Goal: Task Accomplishment & Management: Manage account settings

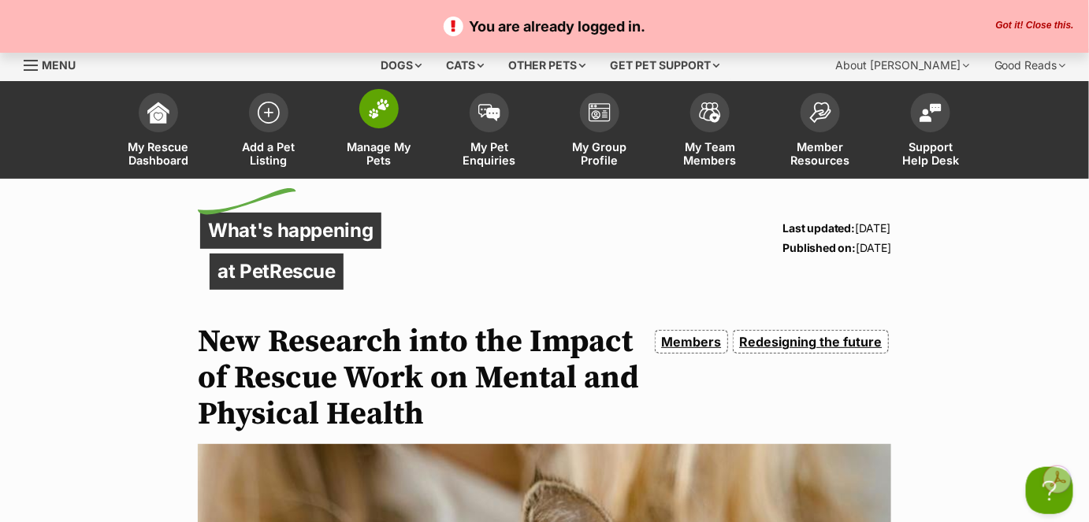
click at [392, 142] on span "Manage My Pets" at bounding box center [379, 153] width 71 height 27
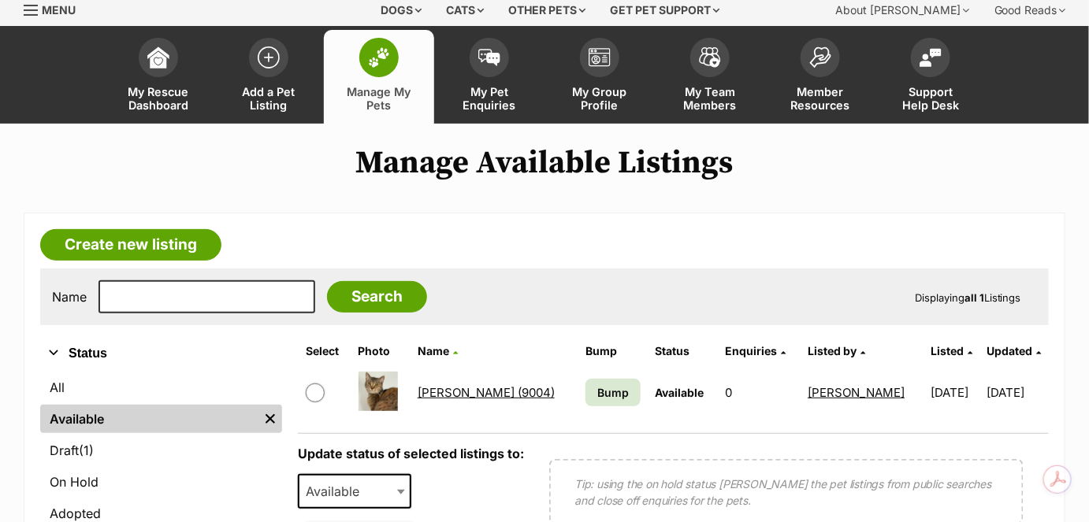
scroll to position [71, 0]
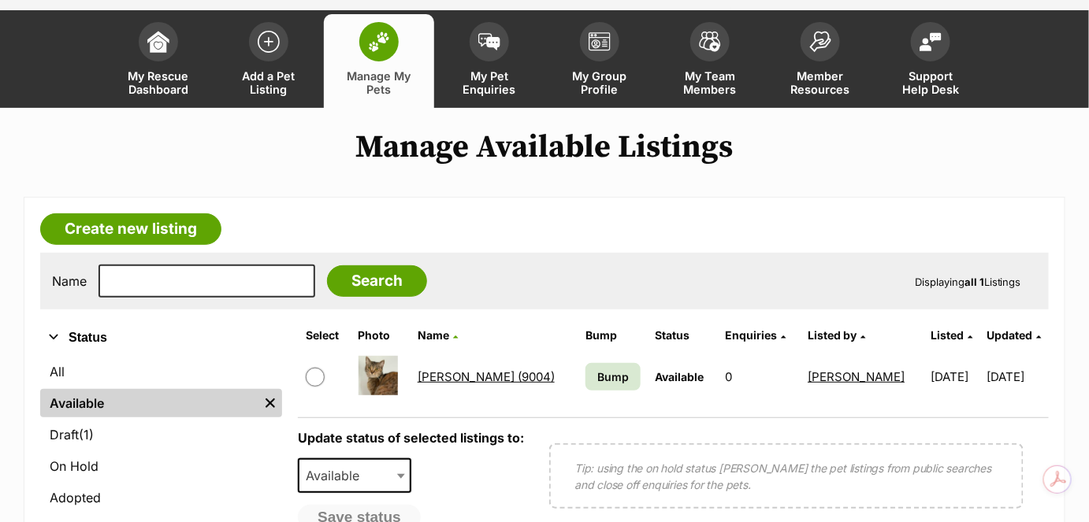
click at [435, 376] on link "[PERSON_NAME] (9004)" at bounding box center [486, 377] width 137 height 15
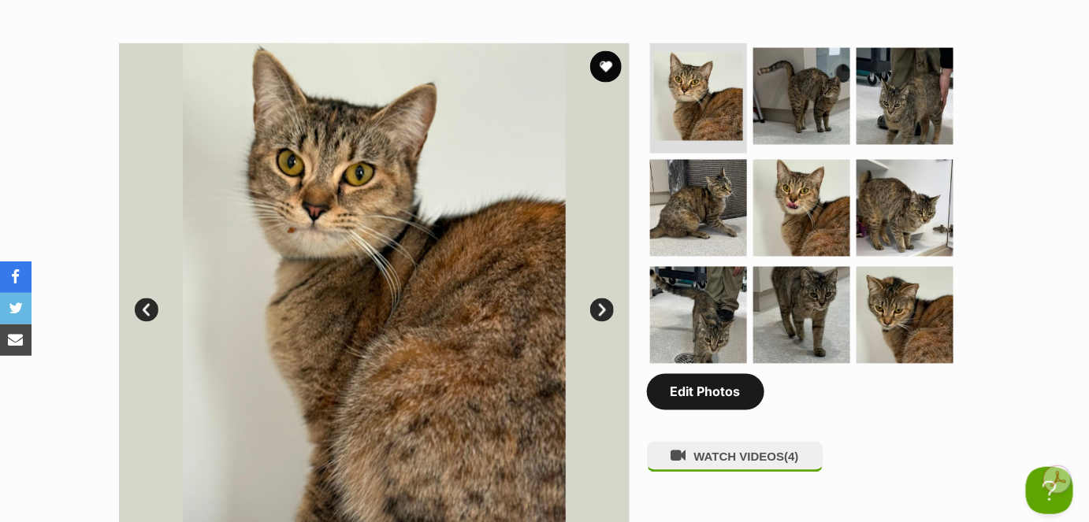
click at [688, 392] on link "Edit Photos" at bounding box center [705, 392] width 117 height 36
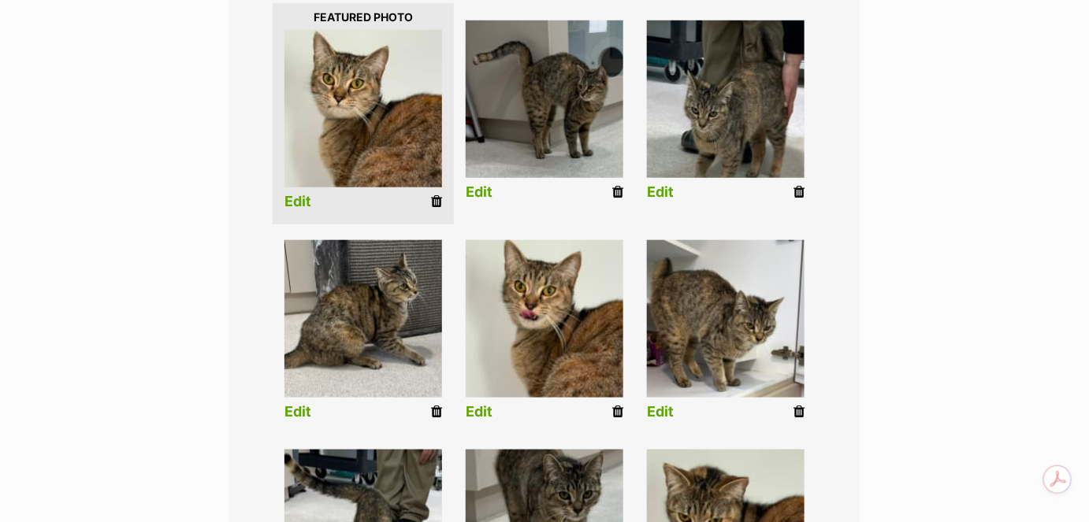
scroll to position [429, 0]
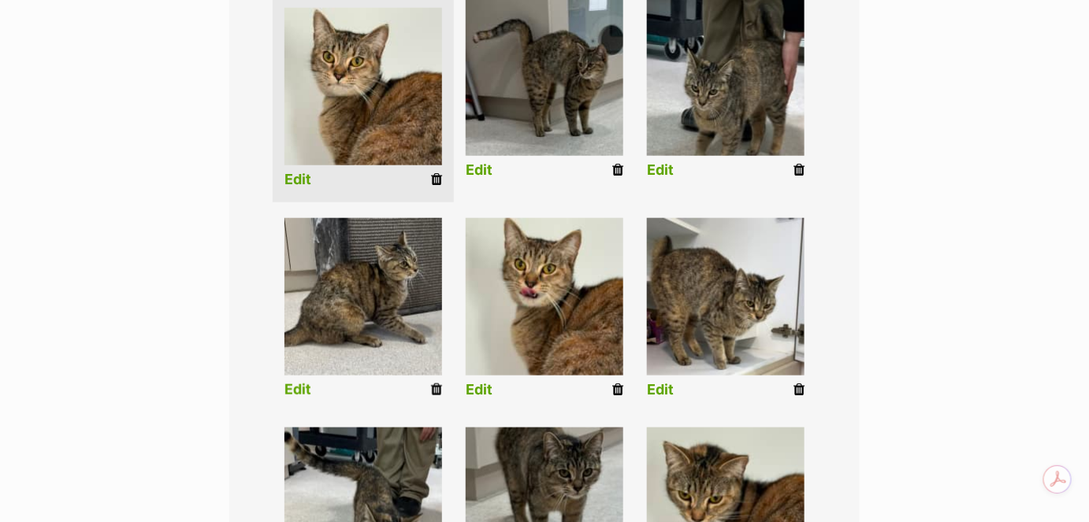
click at [435, 393] on icon at bounding box center [436, 390] width 11 height 14
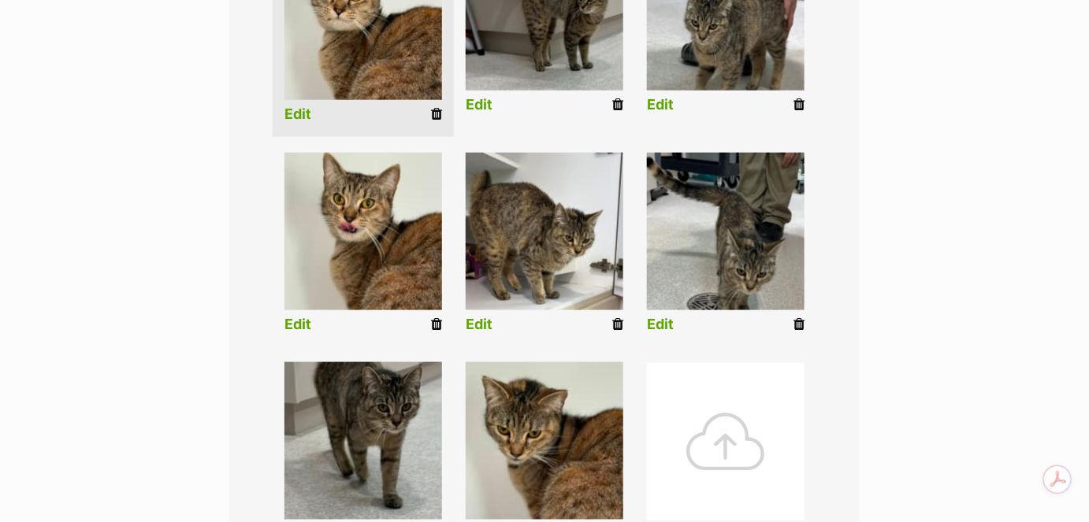
scroll to position [501, 0]
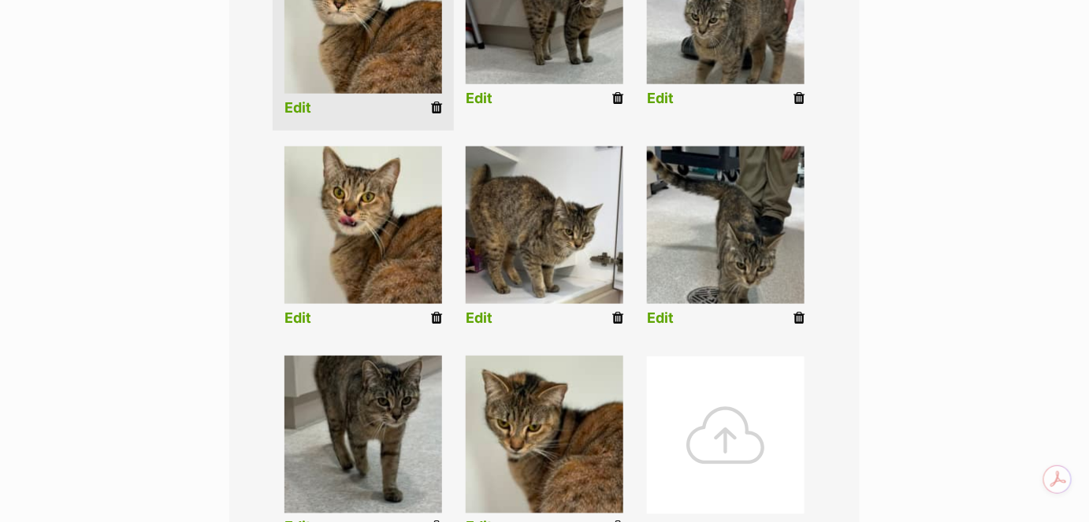
click at [618, 321] on icon at bounding box center [617, 318] width 11 height 14
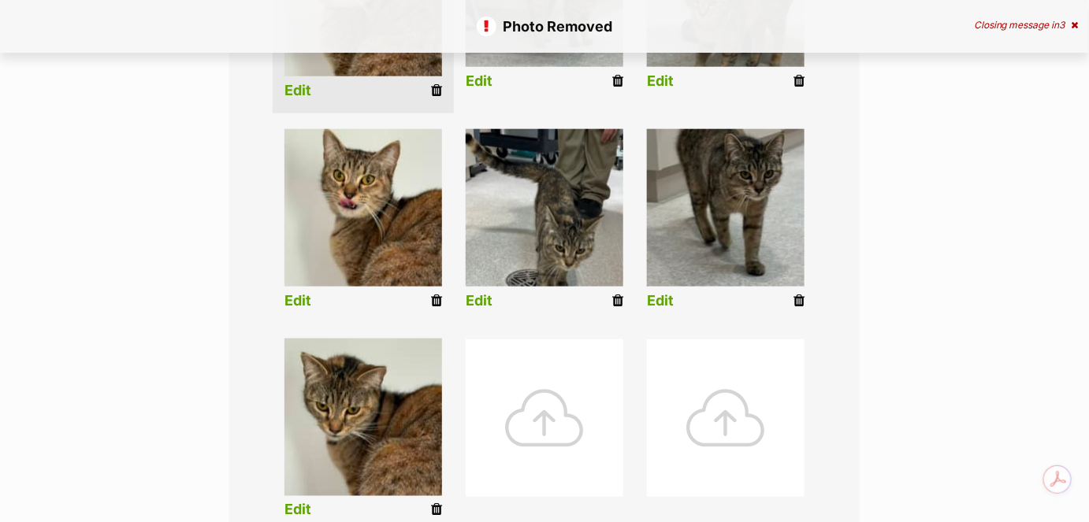
scroll to position [501, 0]
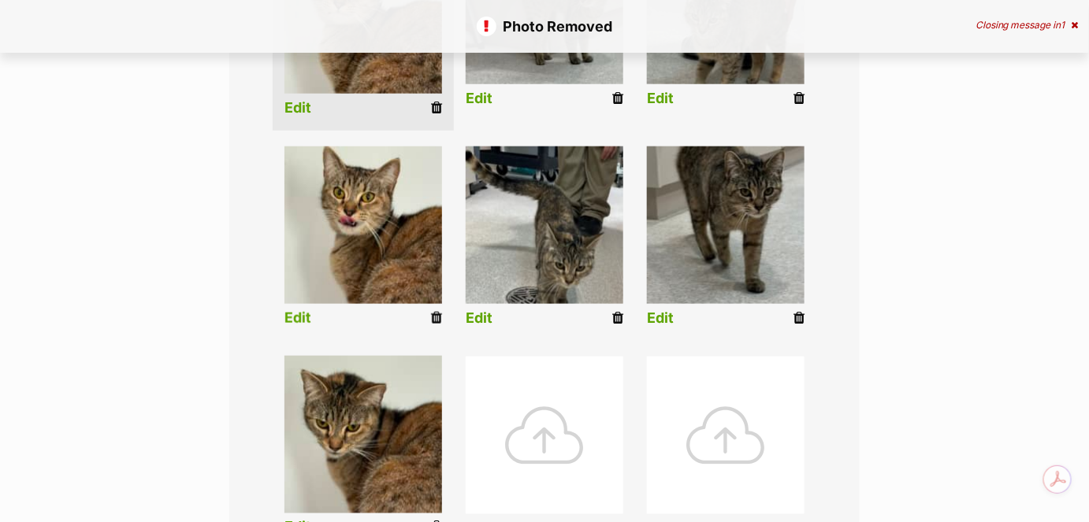
click at [436, 314] on icon at bounding box center [436, 318] width 11 height 14
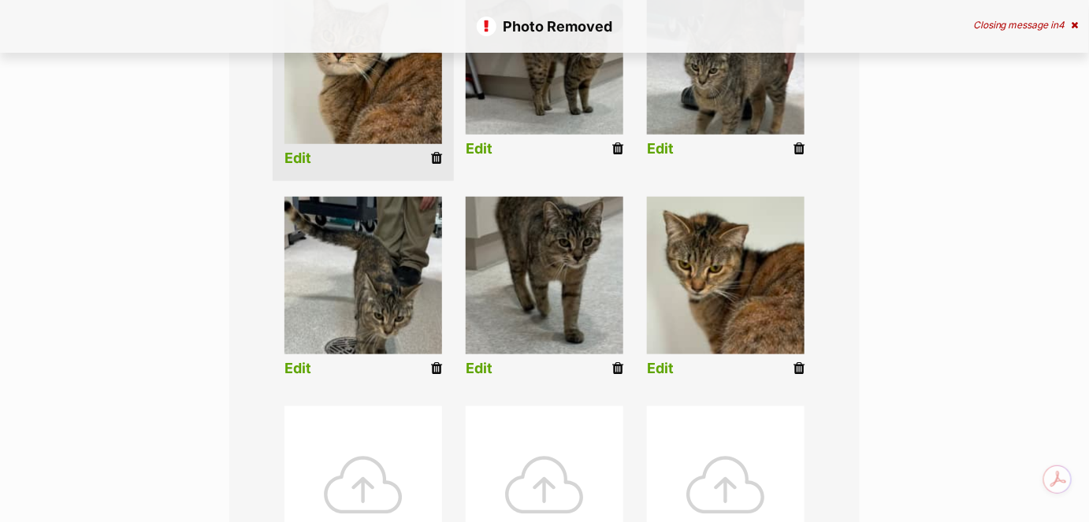
scroll to position [645, 0]
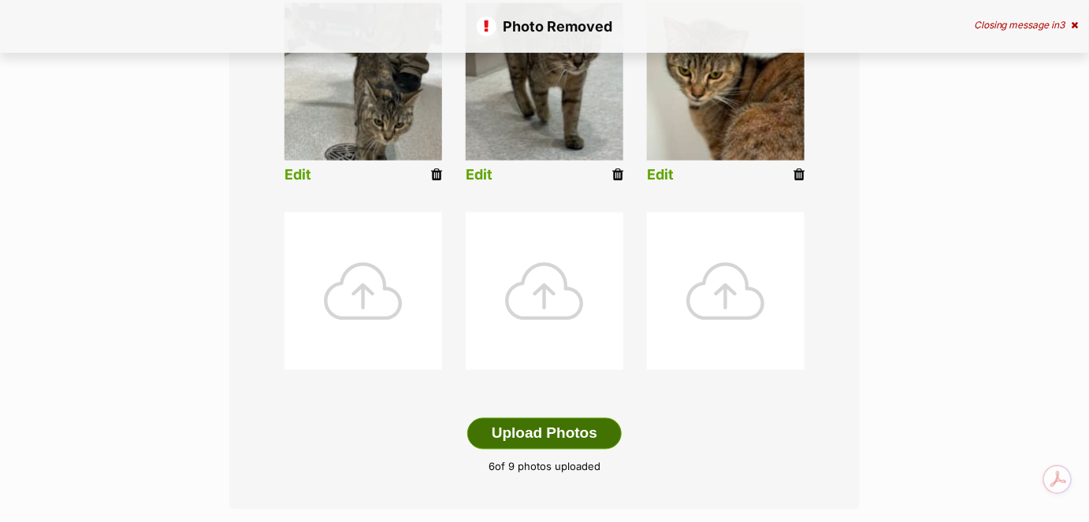
click at [528, 429] on button "Upload Photos" at bounding box center [544, 434] width 154 height 32
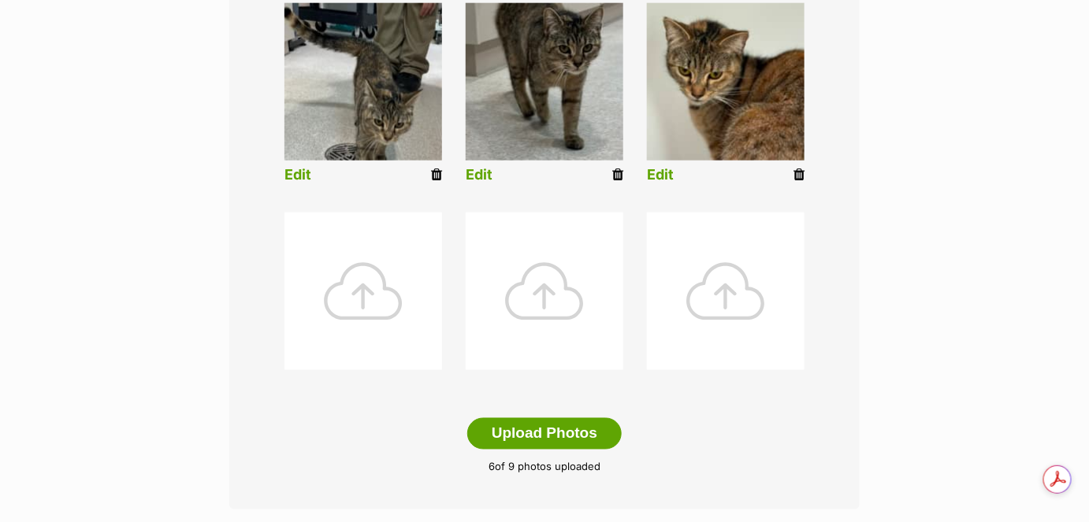
click at [355, 300] on div at bounding box center [363, 292] width 158 height 158
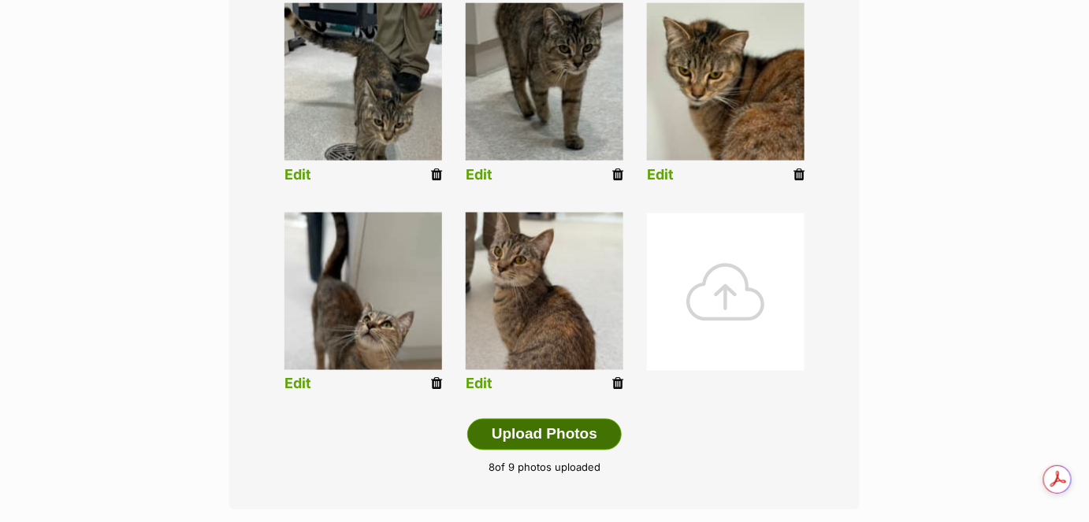
click at [494, 432] on button "Upload Photos" at bounding box center [544, 435] width 154 height 32
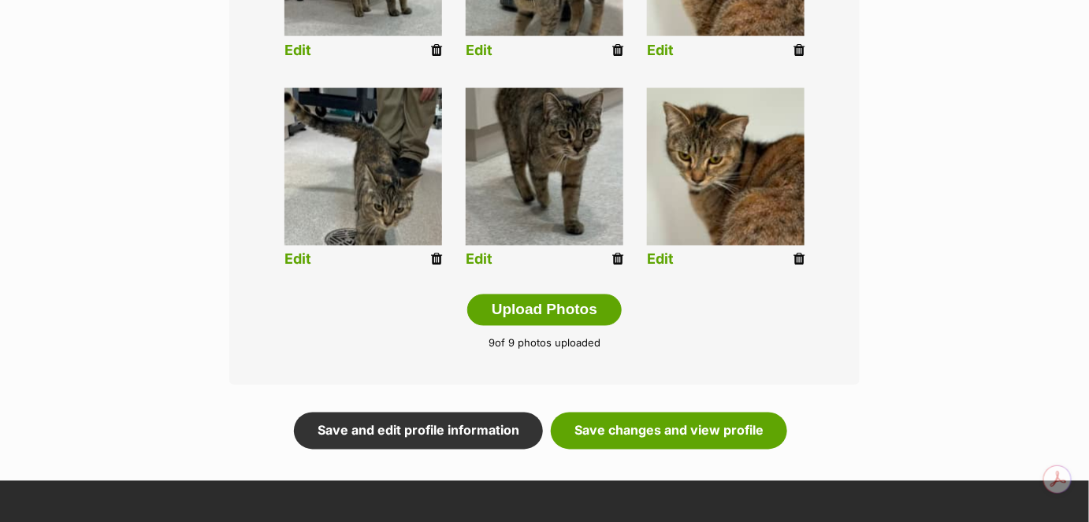
scroll to position [922, 0]
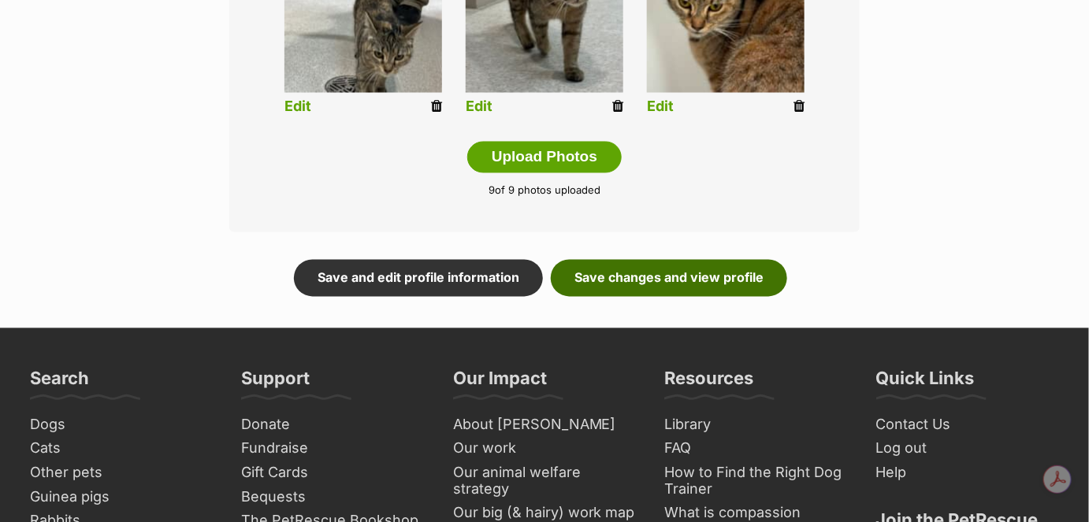
click at [597, 278] on link "Save changes and view profile" at bounding box center [669, 278] width 236 height 36
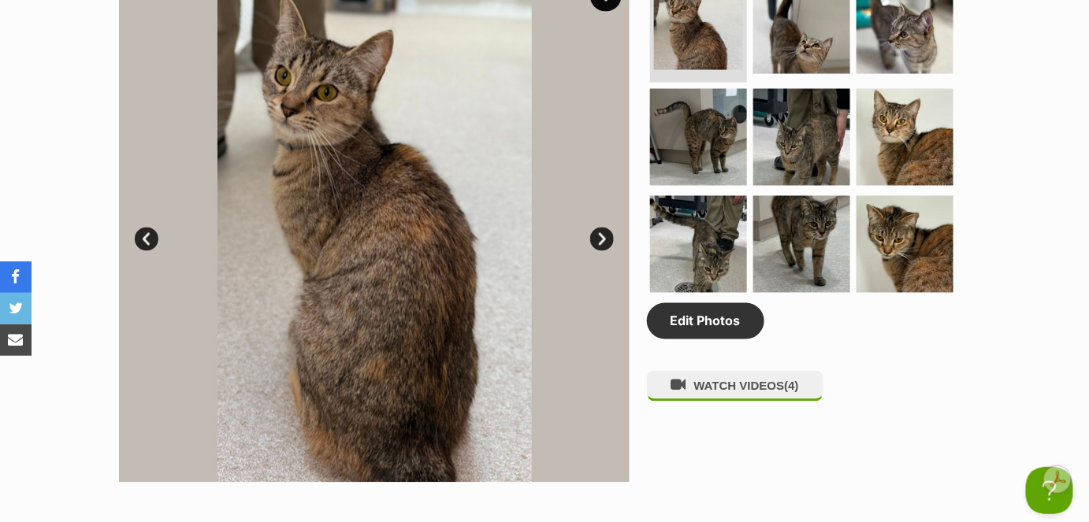
click at [604, 237] on link "Next" at bounding box center [602, 240] width 24 height 24
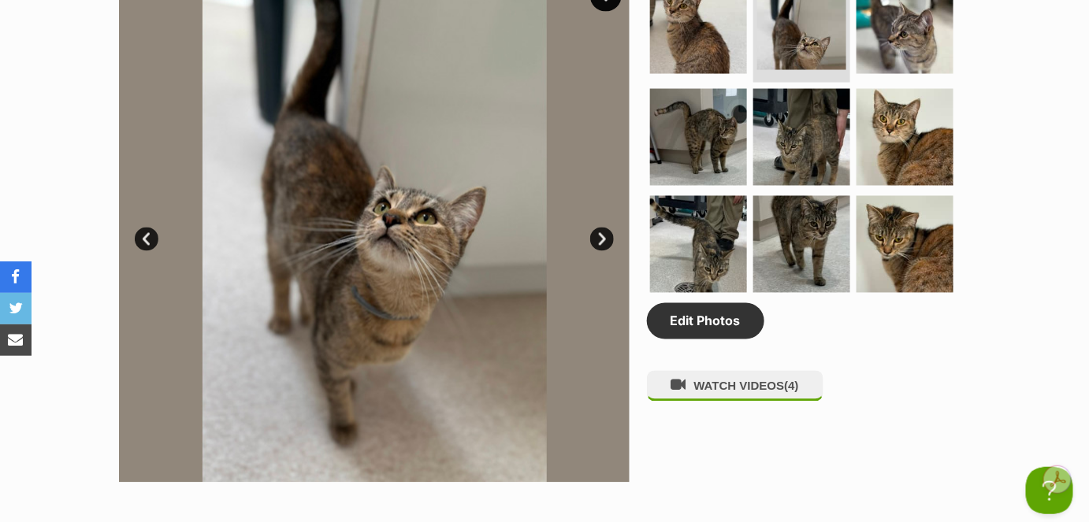
click at [604, 236] on link "Next" at bounding box center [602, 240] width 24 height 24
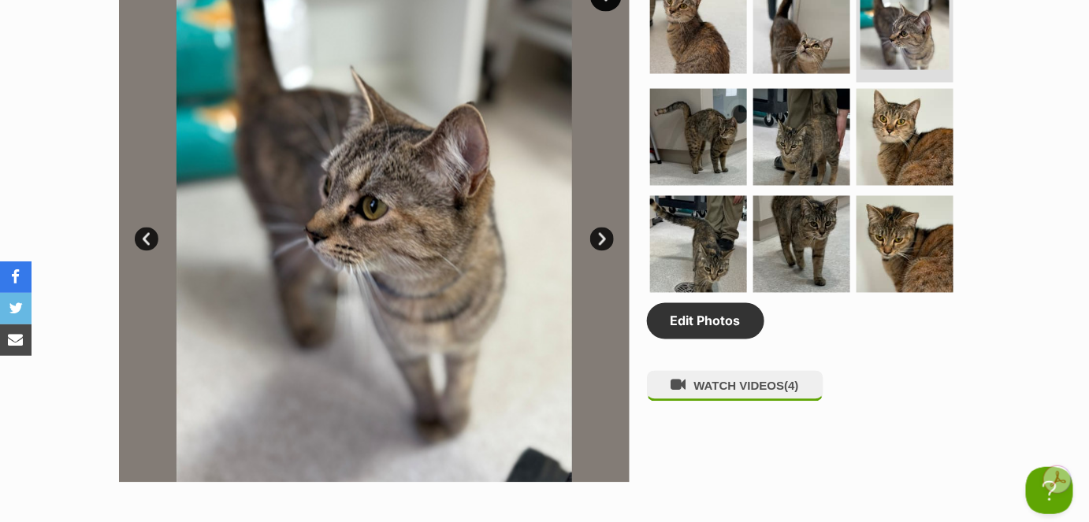
click at [604, 236] on link "Next" at bounding box center [602, 240] width 24 height 24
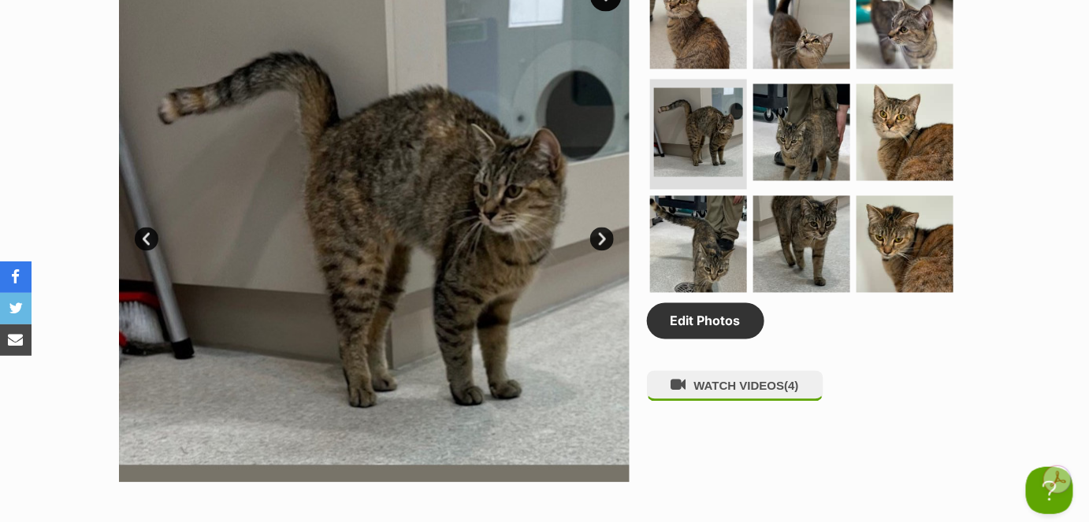
click at [604, 236] on link "Next" at bounding box center [602, 240] width 24 height 24
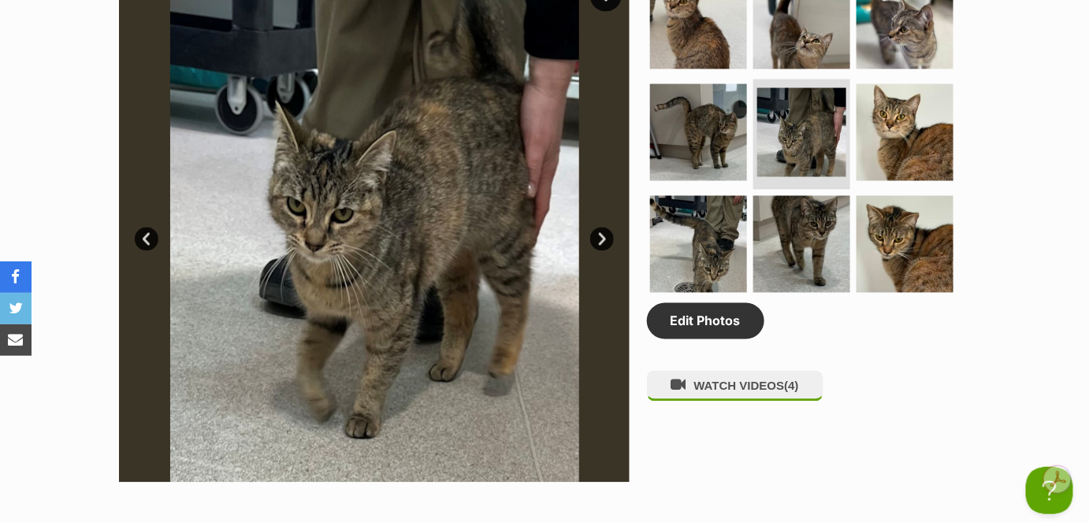
click at [604, 236] on link "Next" at bounding box center [602, 240] width 24 height 24
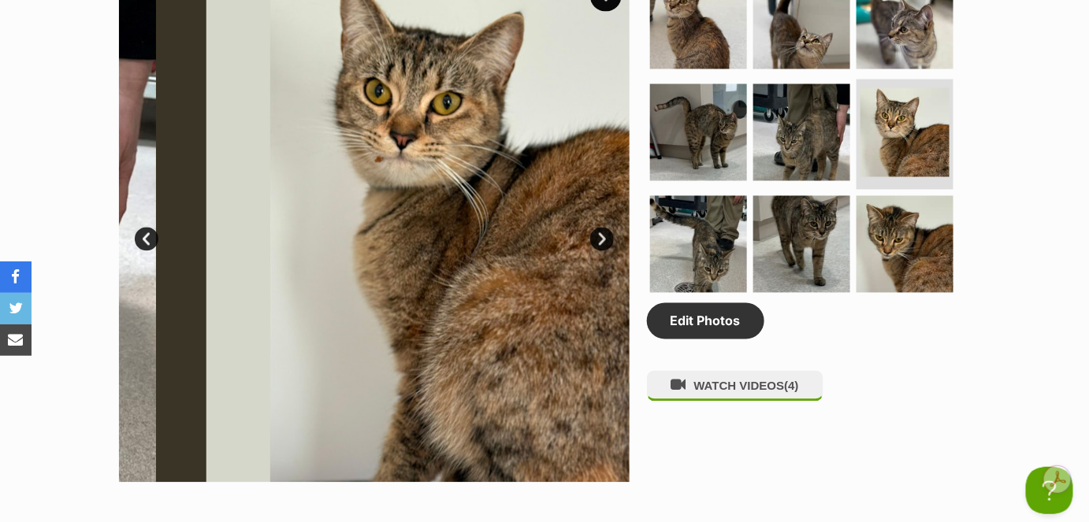
click at [604, 236] on link "Next" at bounding box center [602, 240] width 24 height 24
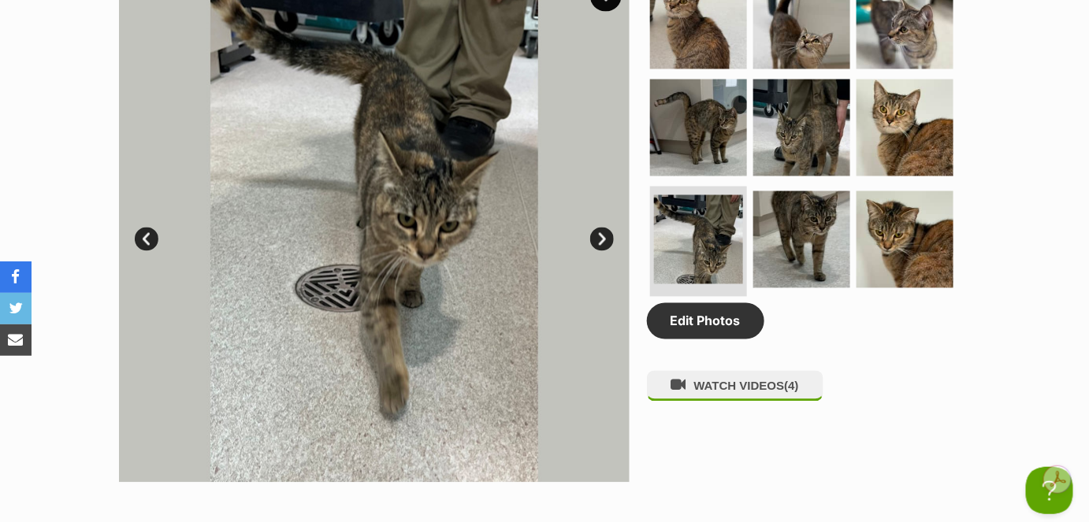
click at [604, 236] on link "Next" at bounding box center [602, 240] width 24 height 24
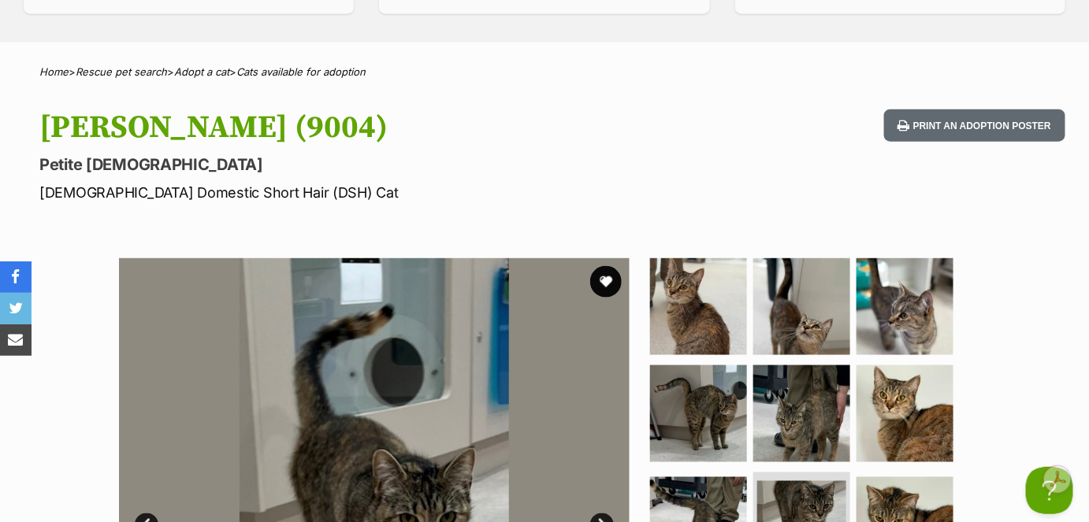
scroll to position [716, 0]
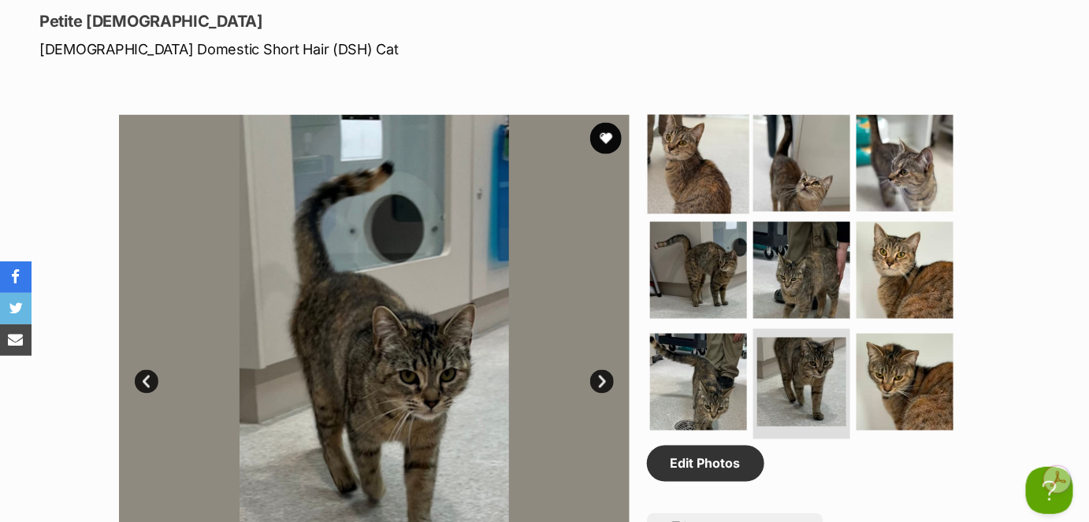
click at [689, 188] on img at bounding box center [699, 164] width 102 height 102
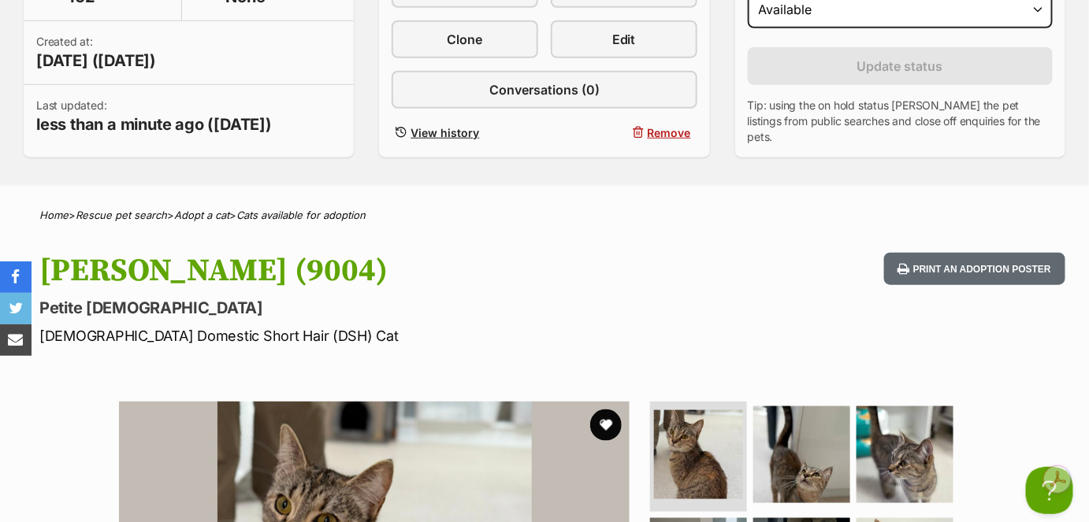
scroll to position [143, 0]
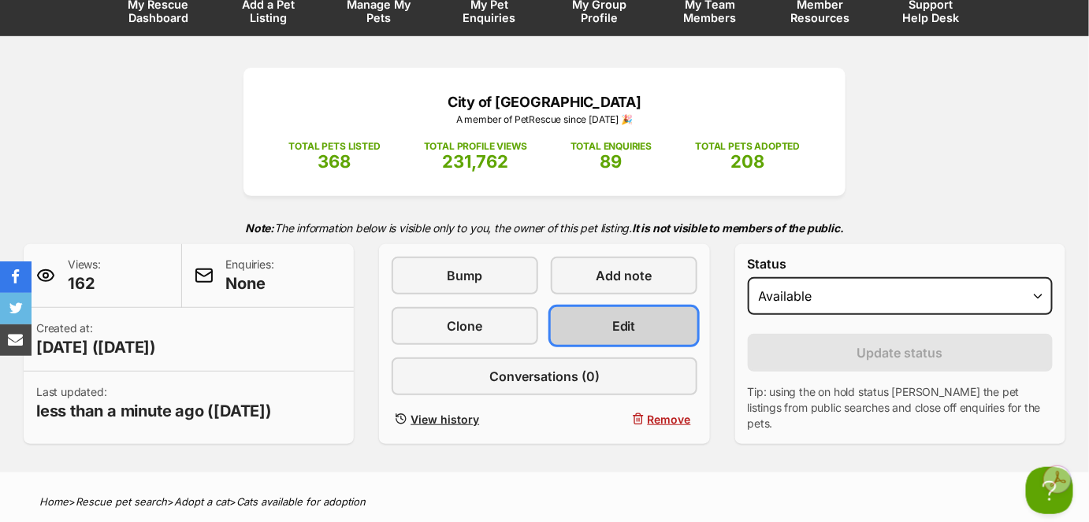
click at [577, 321] on link "Edit" at bounding box center [624, 326] width 147 height 38
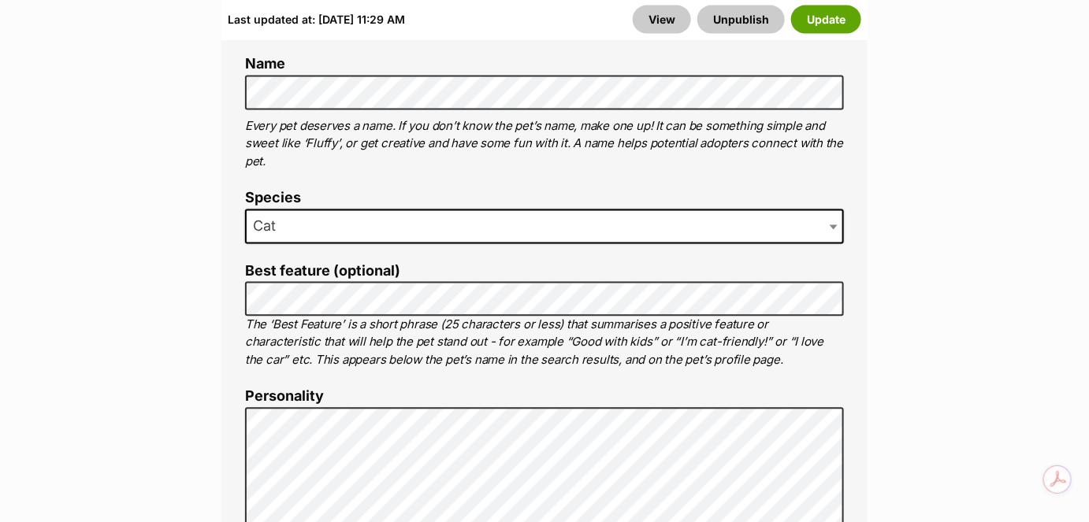
scroll to position [1074, 0]
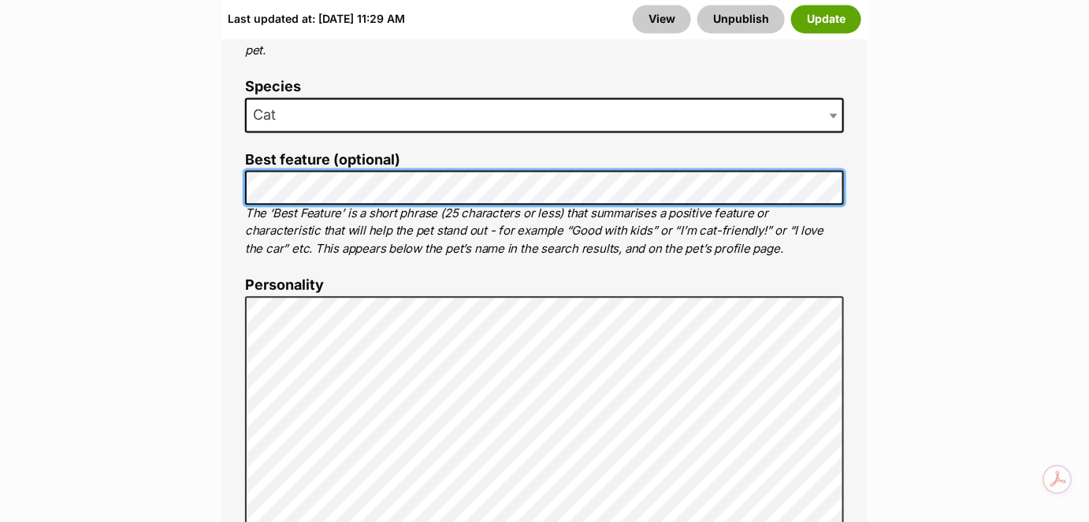
click at [245, 157] on li "Best feature (optional) The ‘Best Feature’ is a short phrase (25 characters or …" at bounding box center [544, 205] width 599 height 106
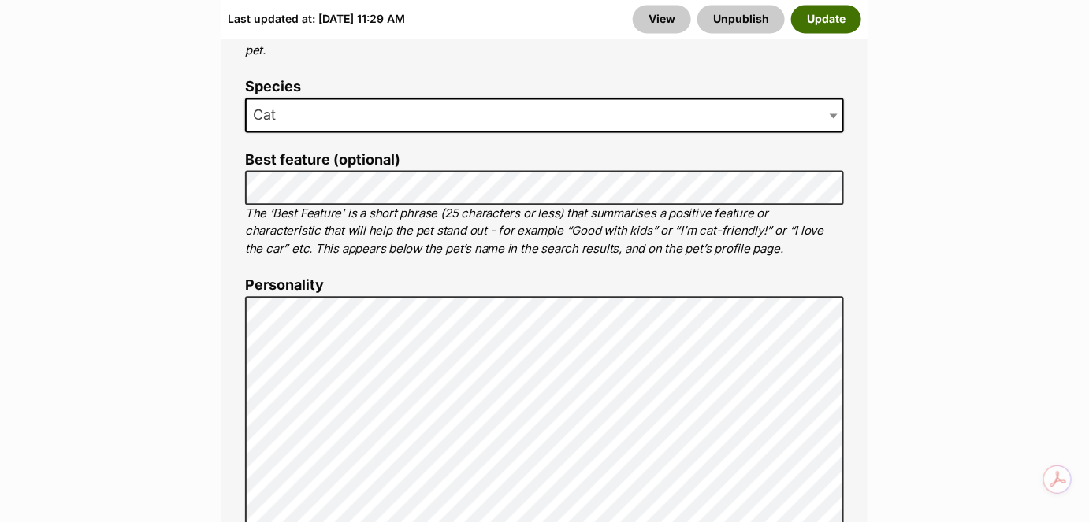
click at [826, 24] on button "Update" at bounding box center [826, 20] width 70 height 28
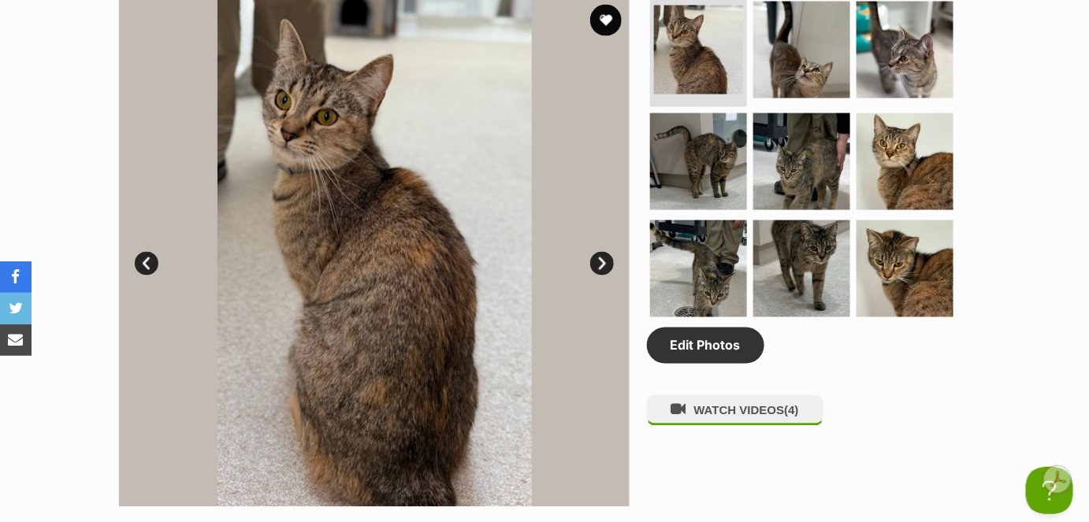
scroll to position [859, 0]
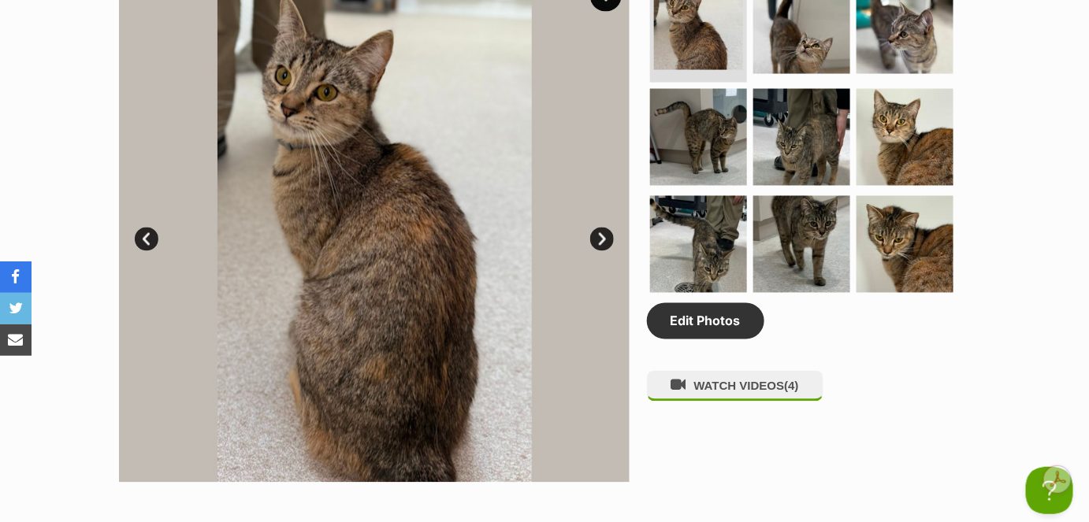
click at [603, 228] on link "Next" at bounding box center [602, 240] width 24 height 24
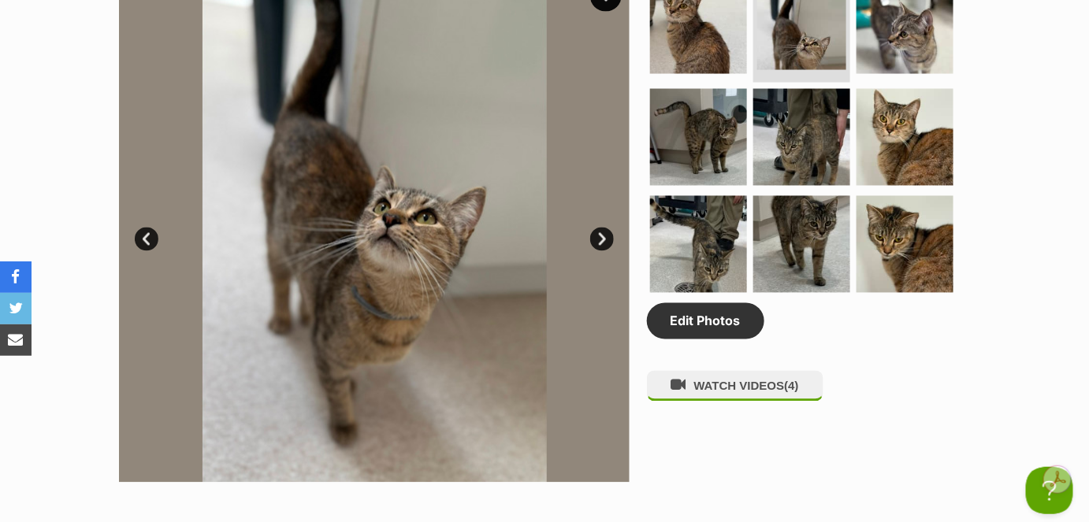
click at [603, 228] on link "Next" at bounding box center [602, 240] width 24 height 24
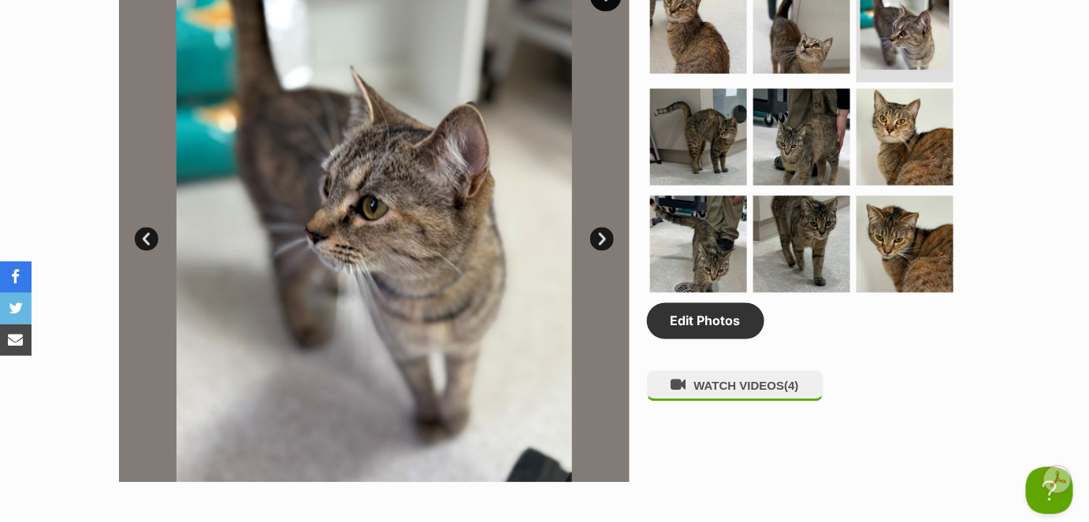
click at [603, 228] on link "Next" at bounding box center [602, 240] width 24 height 24
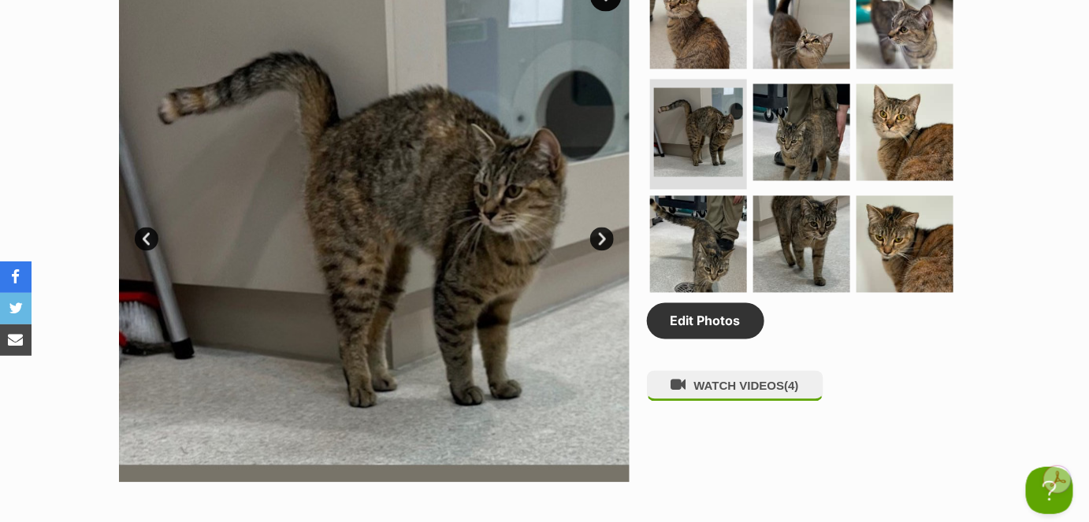
click at [603, 228] on link "Next" at bounding box center [602, 240] width 24 height 24
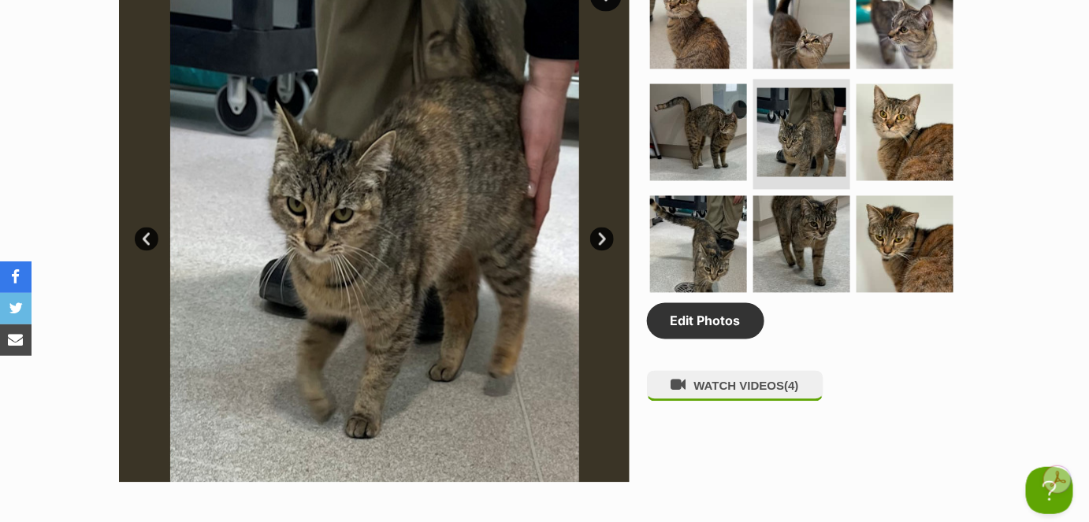
click at [603, 228] on link "Next" at bounding box center [602, 240] width 24 height 24
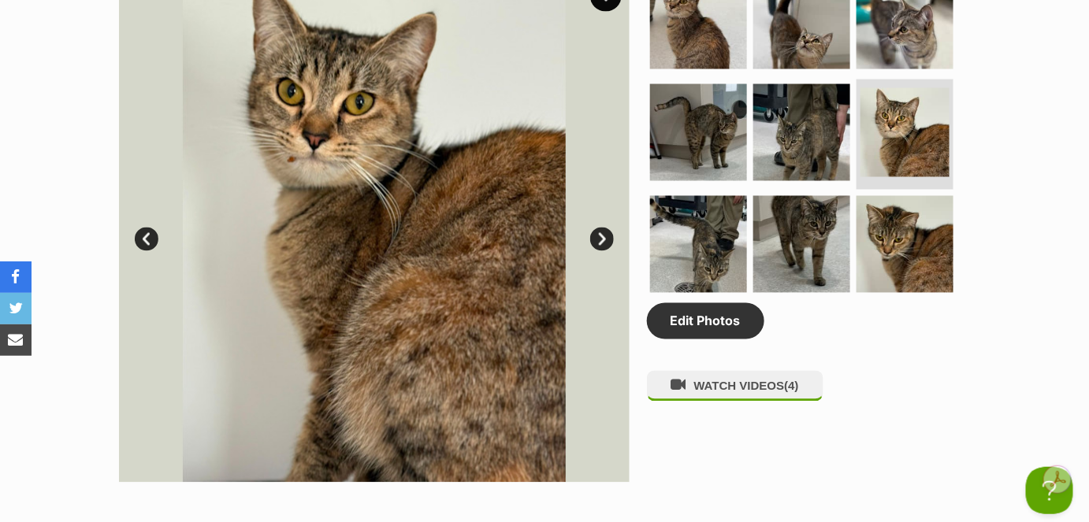
click at [603, 228] on link "Next" at bounding box center [602, 240] width 24 height 24
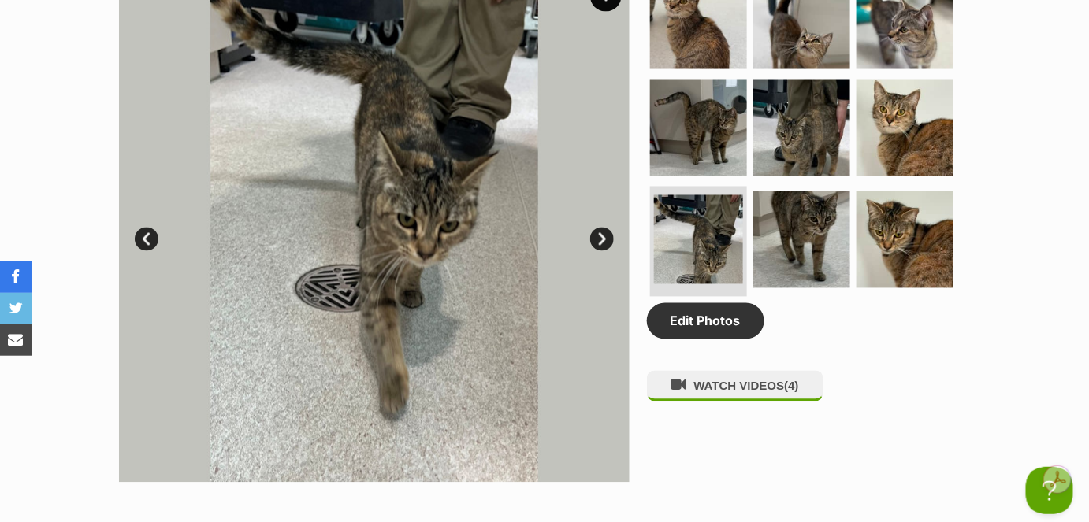
click at [603, 228] on link "Next" at bounding box center [602, 240] width 24 height 24
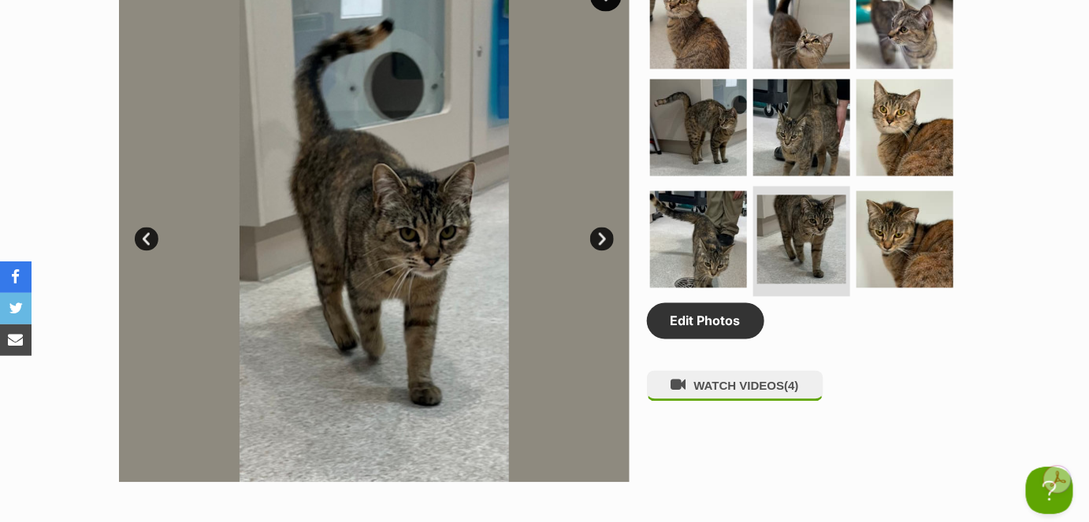
click at [603, 228] on link "Next" at bounding box center [602, 240] width 24 height 24
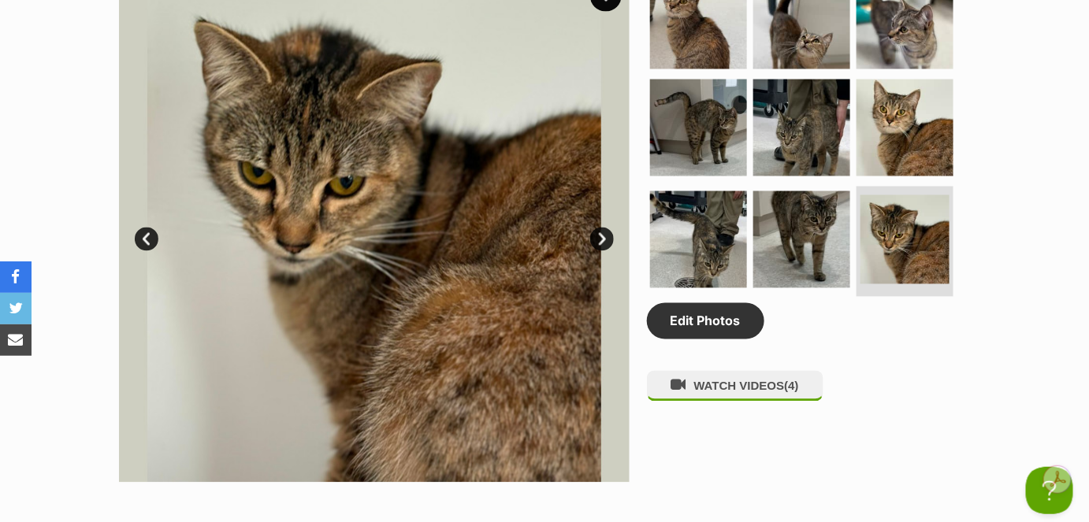
click at [603, 228] on link "Next" at bounding box center [602, 240] width 24 height 24
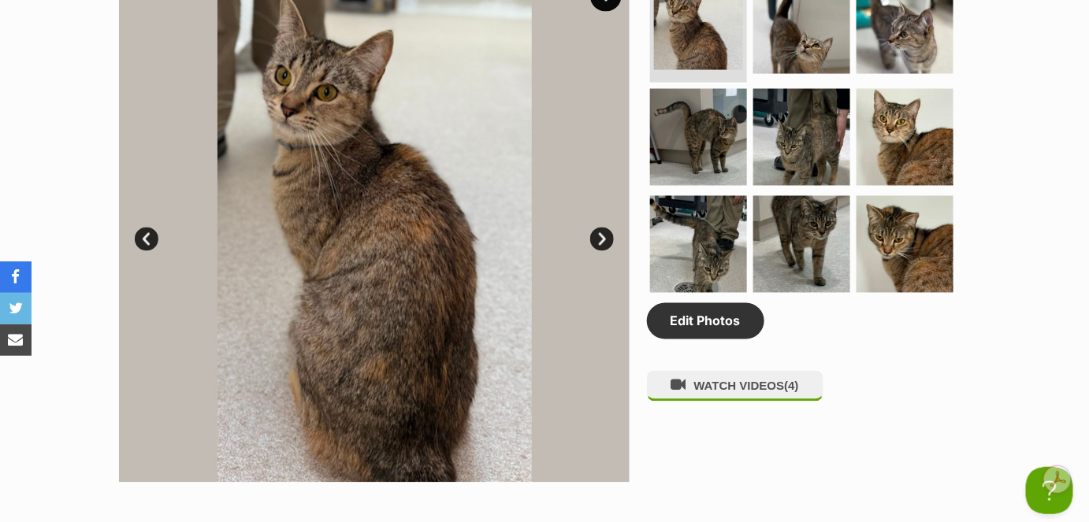
click at [603, 228] on link "Next" at bounding box center [602, 240] width 24 height 24
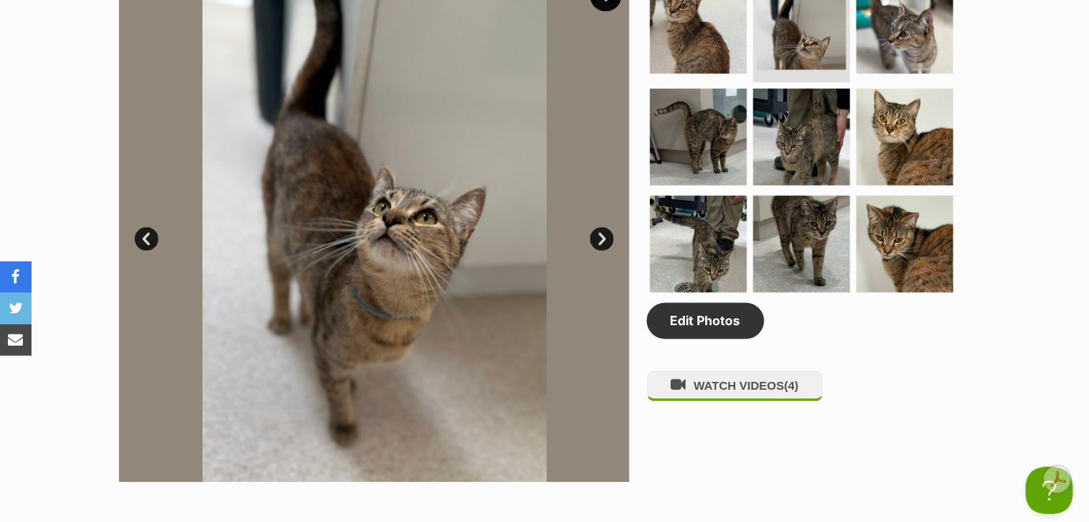
click at [603, 228] on link "Next" at bounding box center [602, 240] width 24 height 24
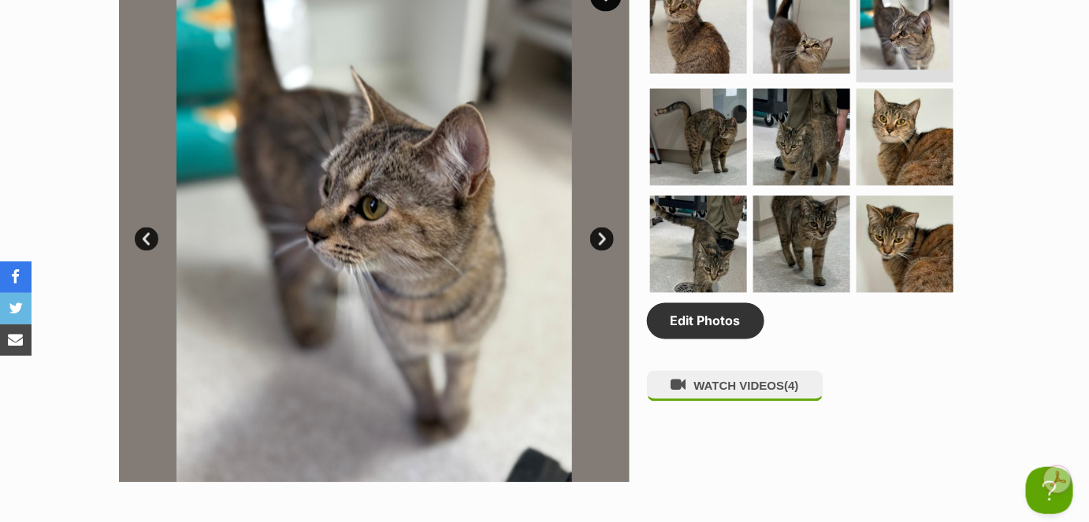
click at [603, 228] on link "Next" at bounding box center [602, 240] width 24 height 24
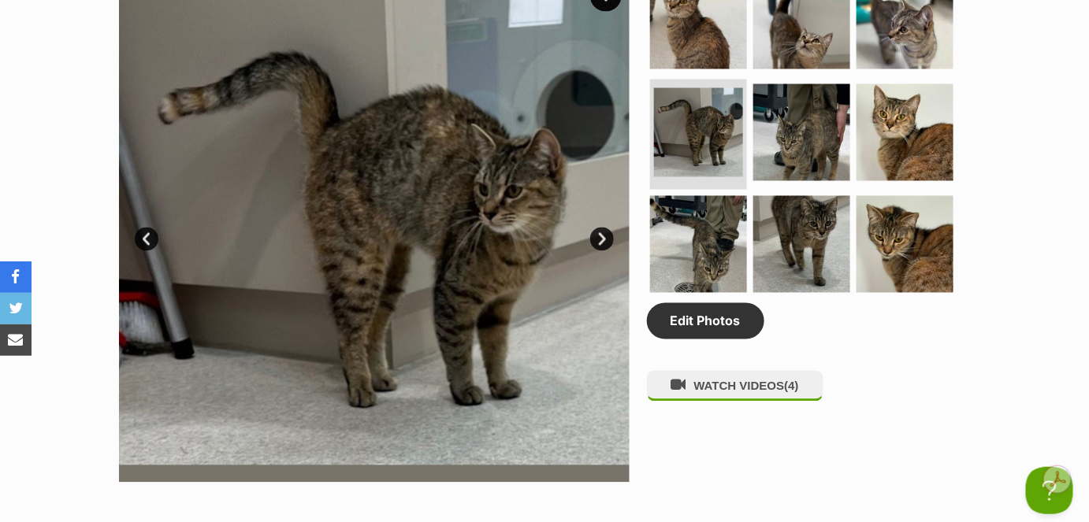
click at [603, 228] on link "Next" at bounding box center [602, 240] width 24 height 24
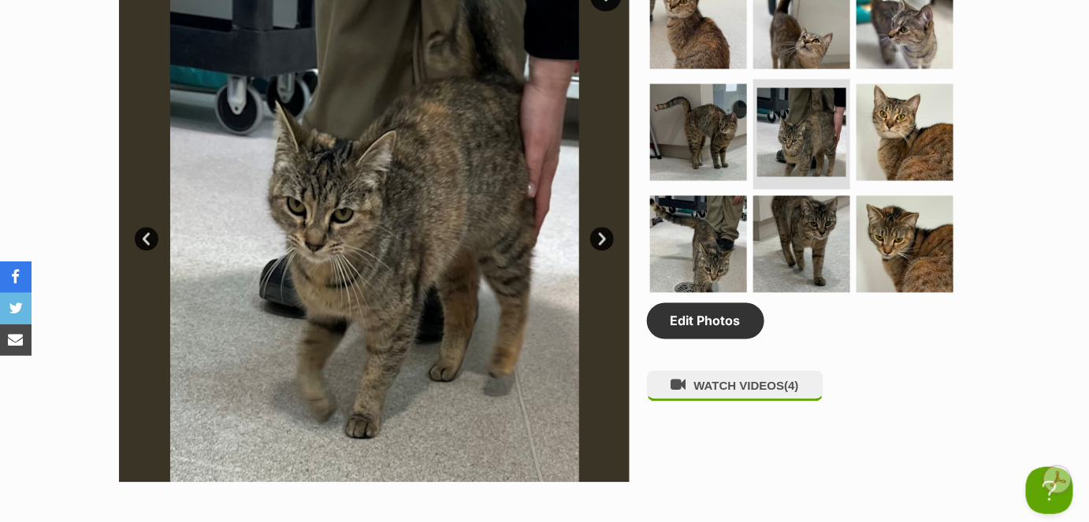
click at [603, 228] on link "Next" at bounding box center [602, 240] width 24 height 24
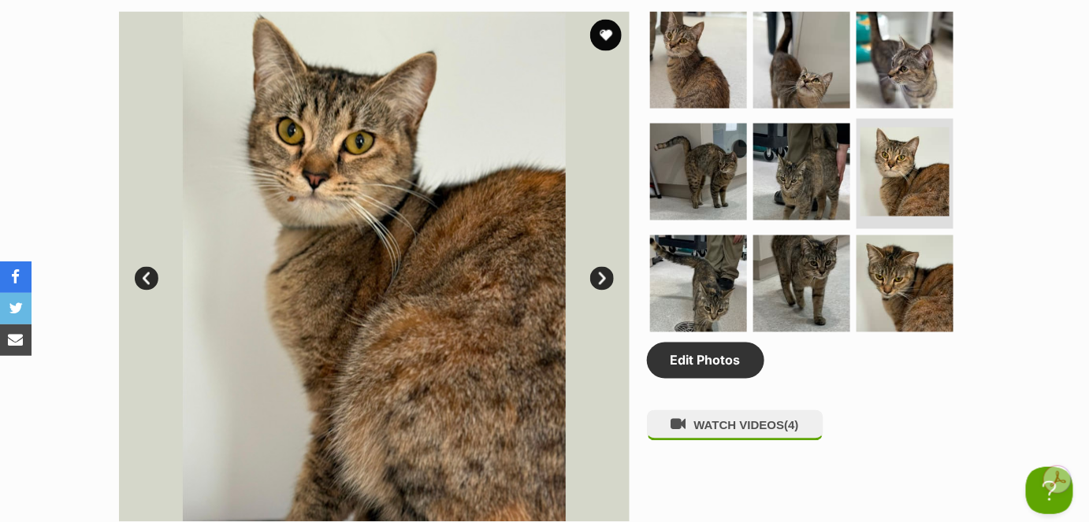
scroll to position [788, 0]
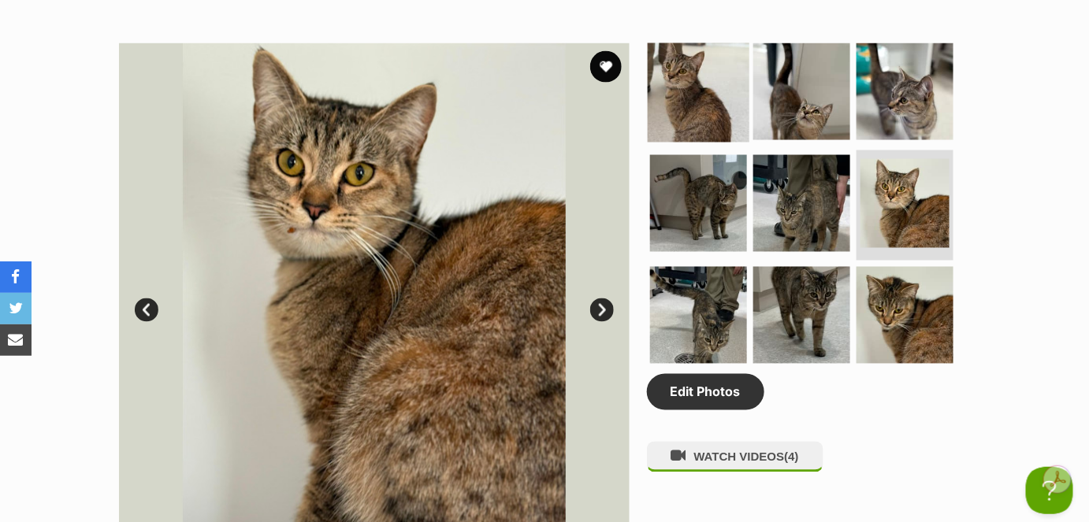
click at [699, 112] on img at bounding box center [699, 92] width 102 height 102
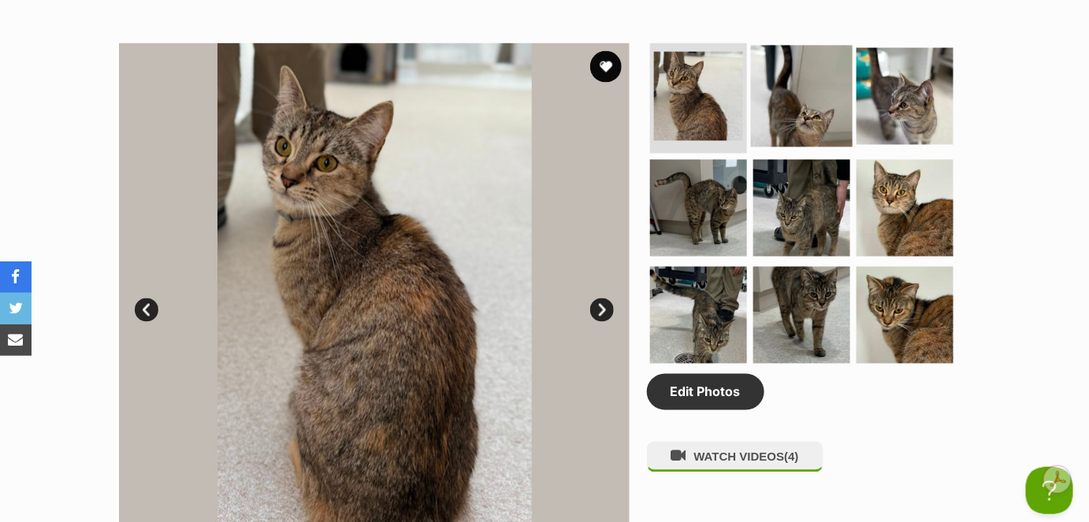
click at [812, 95] on img at bounding box center [802, 97] width 102 height 102
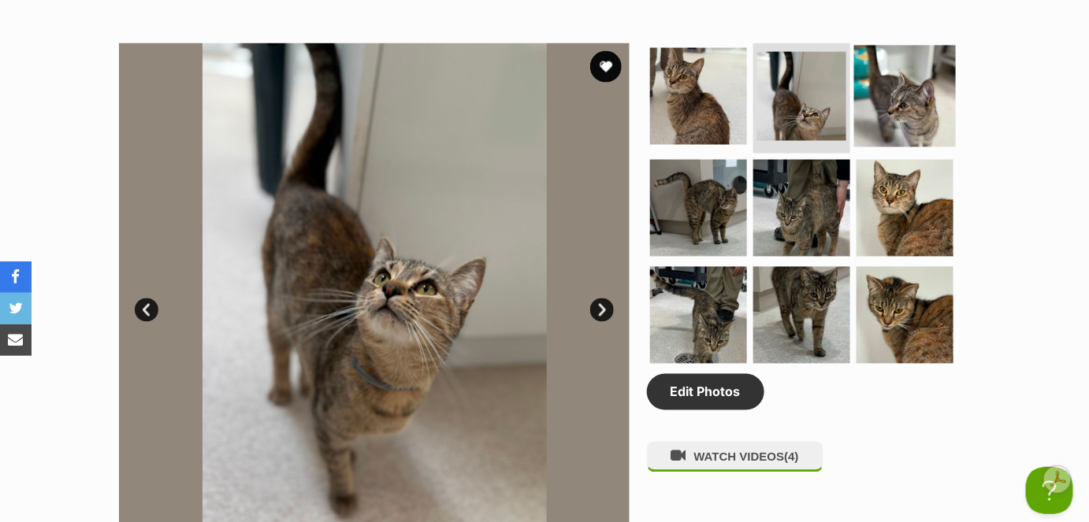
click at [884, 99] on img at bounding box center [905, 97] width 102 height 102
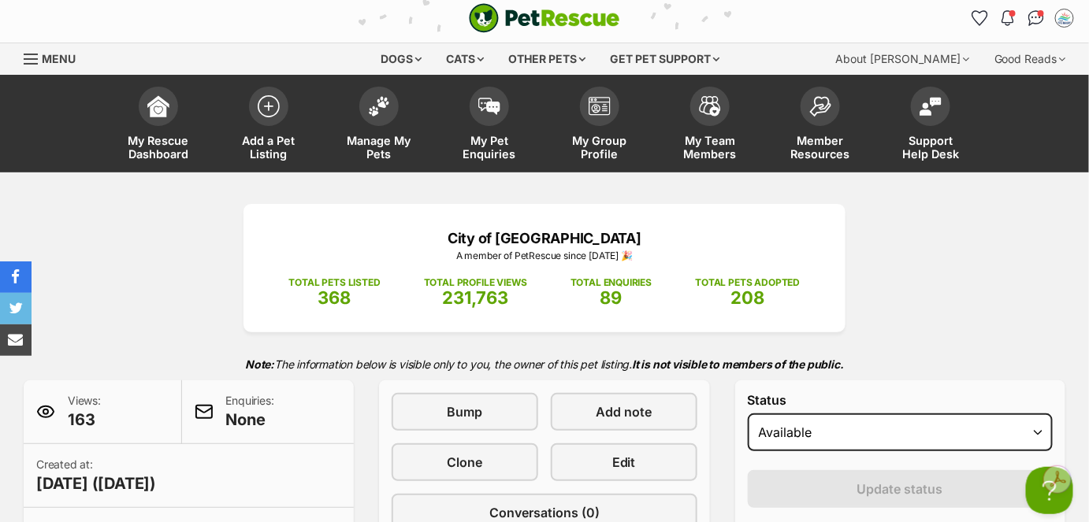
scroll to position [0, 0]
